Goal: Find specific page/section: Find specific page/section

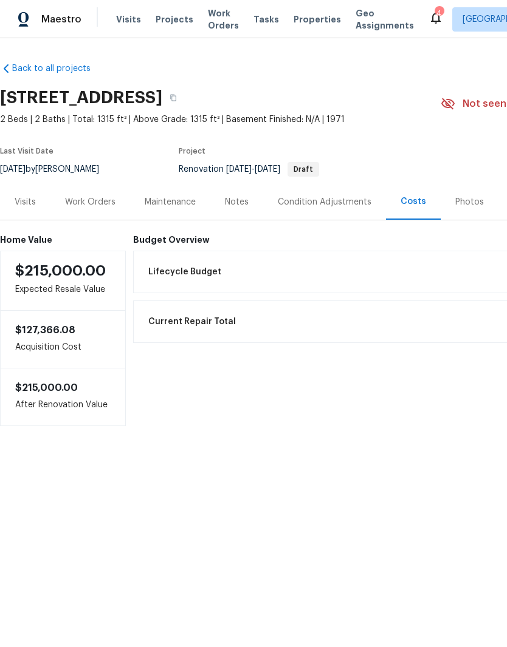
click at [301, 19] on span "Properties" at bounding box center [316, 19] width 47 height 12
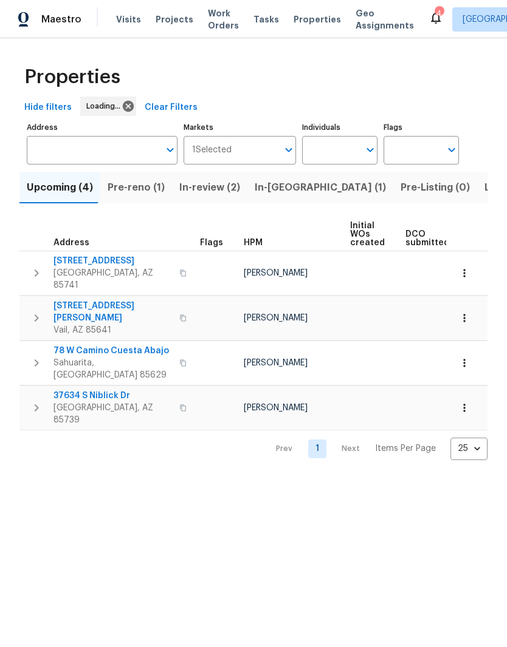
click at [134, 186] on span "Pre-reno (1)" at bounding box center [136, 187] width 57 height 17
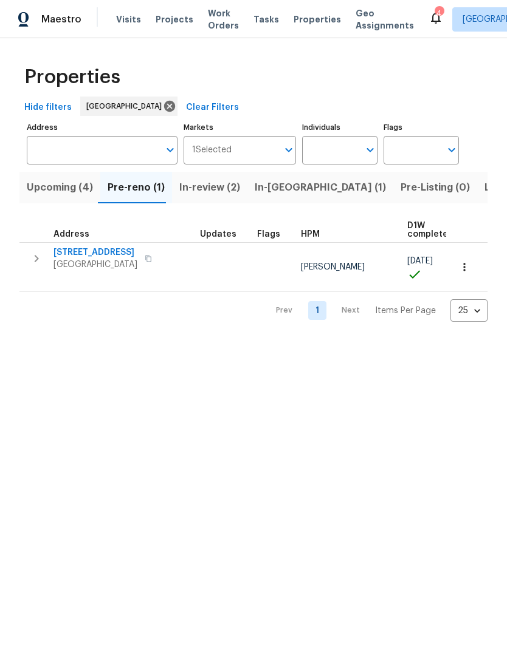
click at [132, 253] on span "9159 E Broadway Blvd Unit A" at bounding box center [95, 253] width 84 height 12
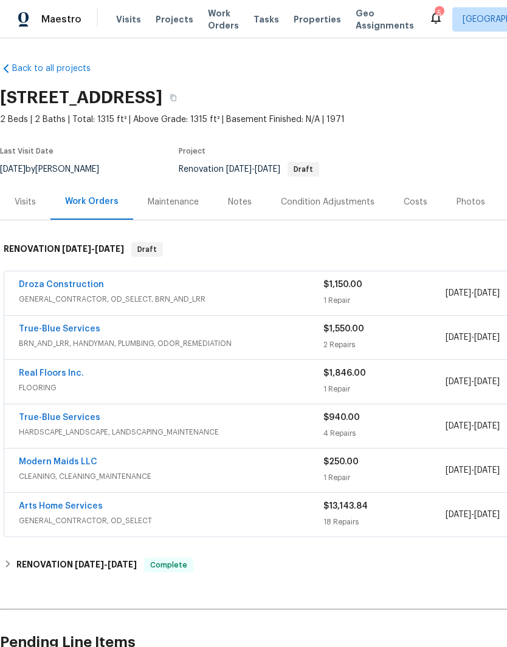
click at [315, 206] on div "Condition Adjustments" at bounding box center [328, 202] width 94 height 12
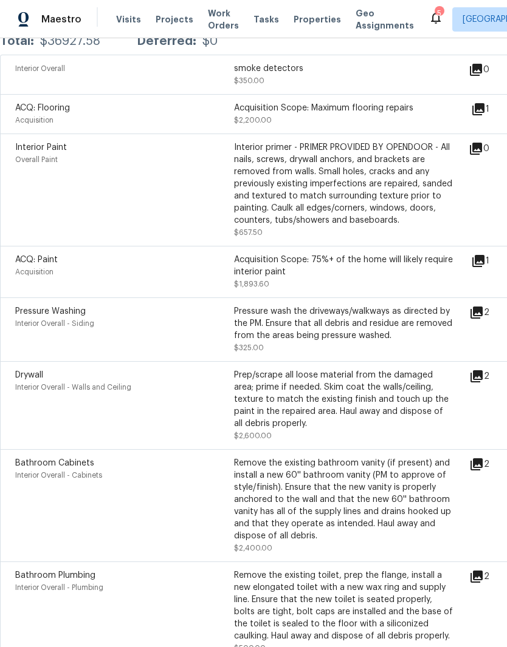
scroll to position [253, 0]
